Goal: Browse casually: Explore the website without a specific task or goal

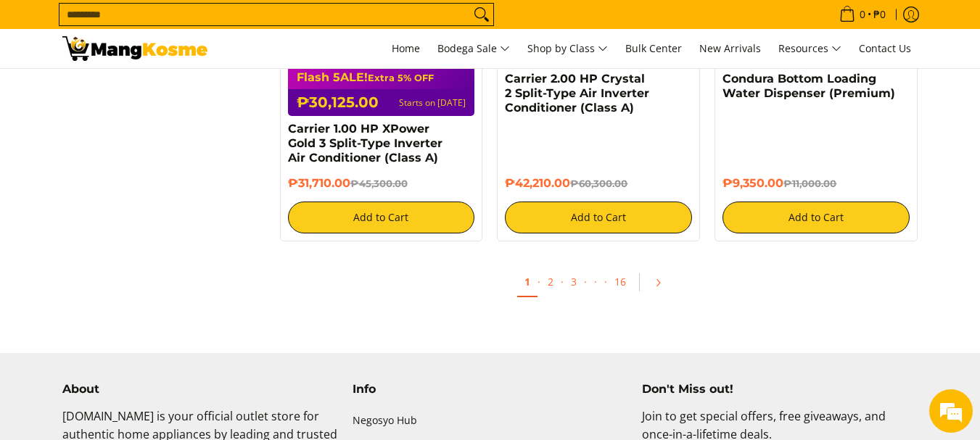
scroll to position [2973, 0]
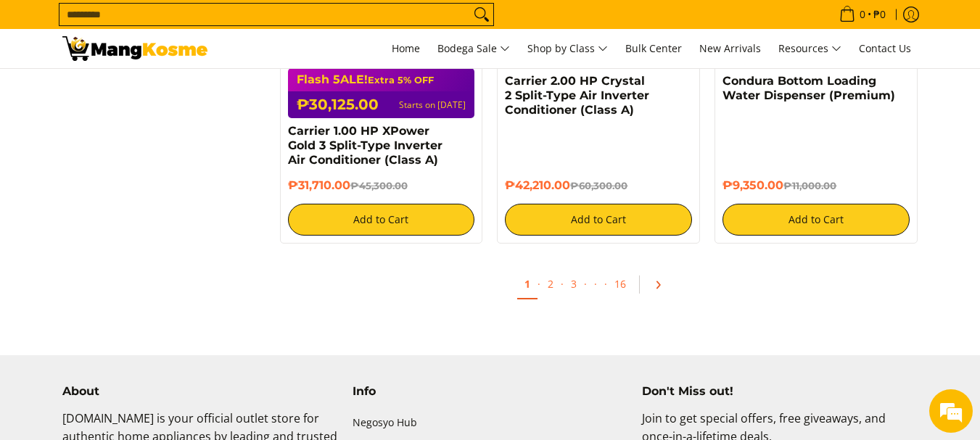
click at [660, 284] on icon "Pagination" at bounding box center [658, 285] width 10 height 10
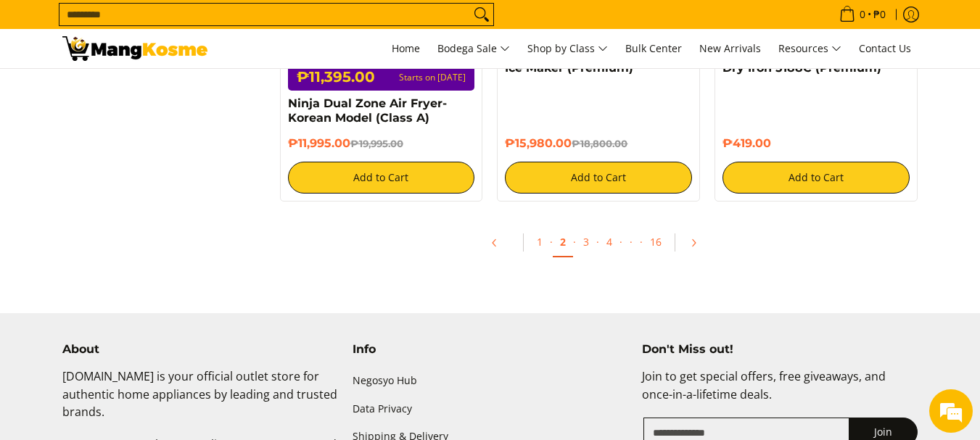
scroll to position [2901, 0]
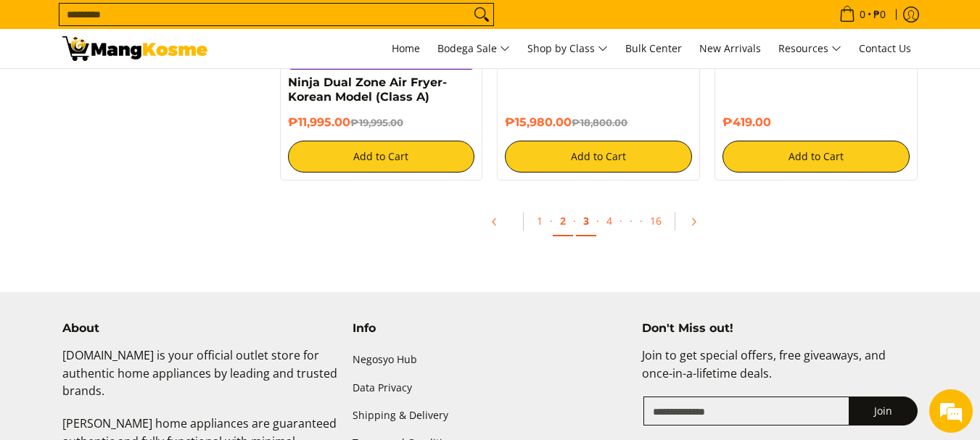
click at [586, 207] on link "3" at bounding box center [586, 222] width 20 height 30
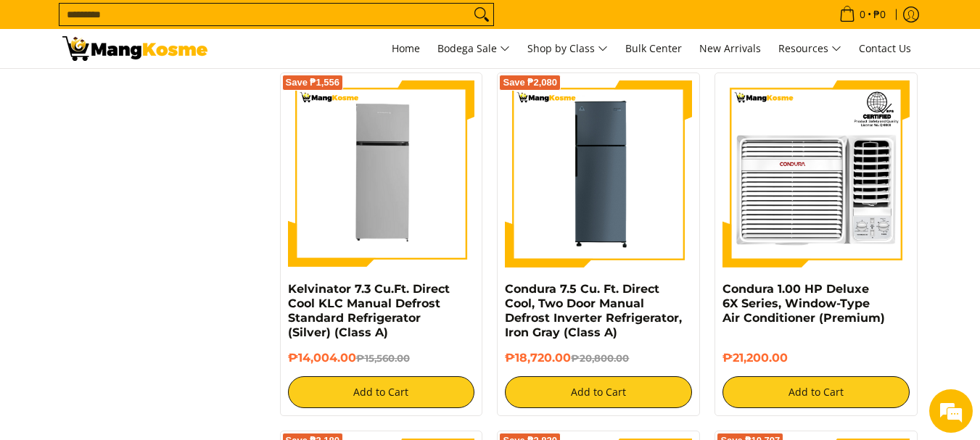
scroll to position [2248, 0]
